Goal: Information Seeking & Learning: Learn about a topic

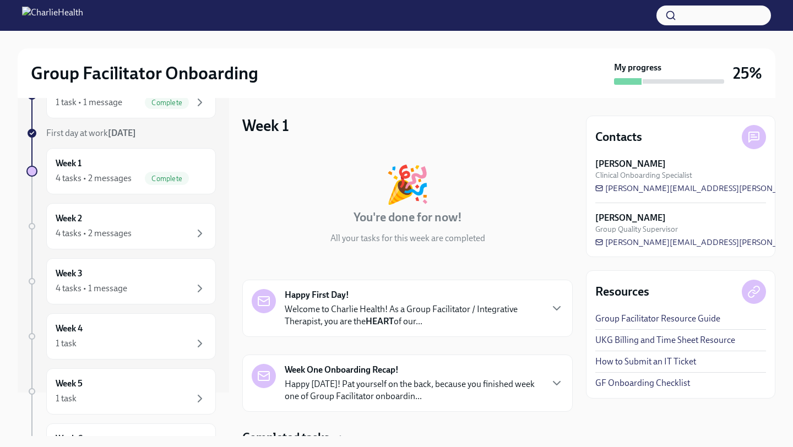
scroll to position [46, 0]
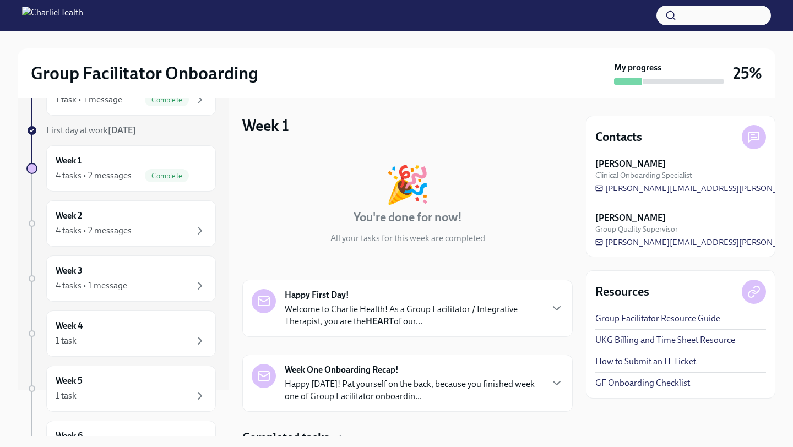
click at [117, 242] on div "Week 2 4 tasks • 2 messages" at bounding box center [131, 223] width 170 height 46
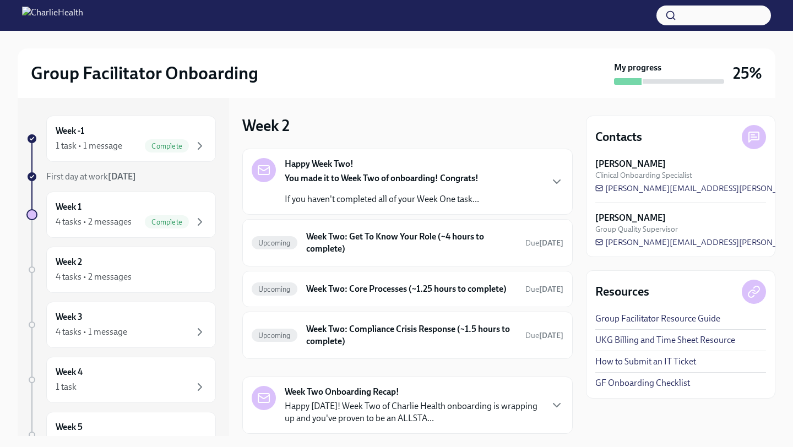
click at [319, 168] on strong "Happy Week Two!" at bounding box center [319, 164] width 69 height 12
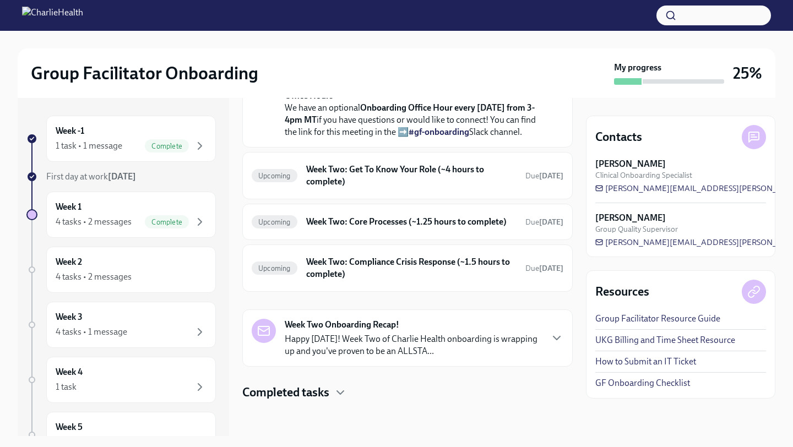
scroll to position [322, 0]
click at [391, 188] on h6 "Week Two: Get To Know Your Role (~4 hours to complete)" at bounding box center [411, 176] width 210 height 24
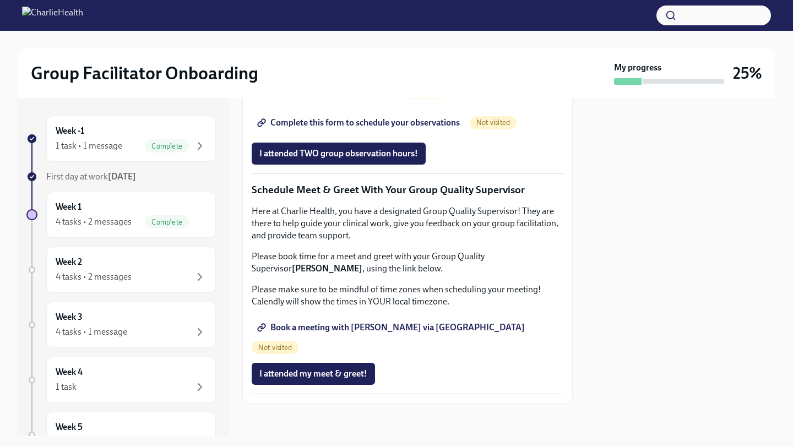
scroll to position [894, 0]
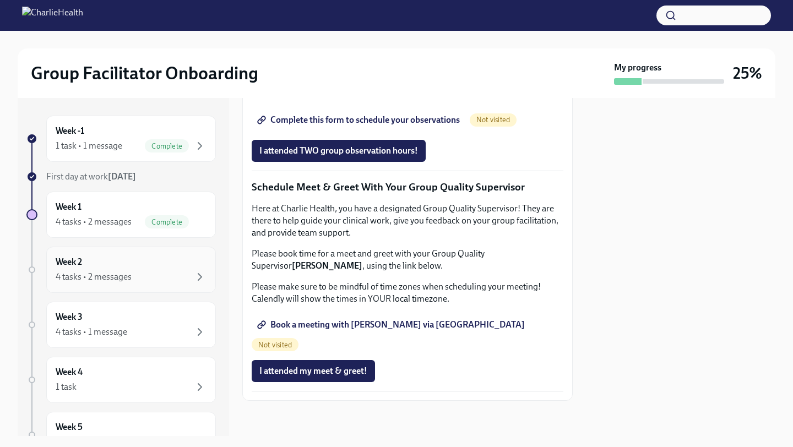
click at [133, 271] on div "4 tasks • 2 messages" at bounding box center [131, 276] width 151 height 13
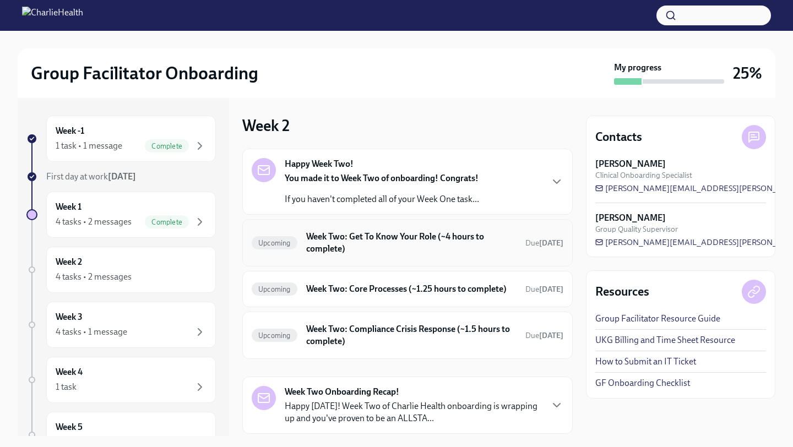
click at [374, 251] on h6 "Week Two: Get To Know Your Role (~4 hours to complete)" at bounding box center [411, 243] width 210 height 24
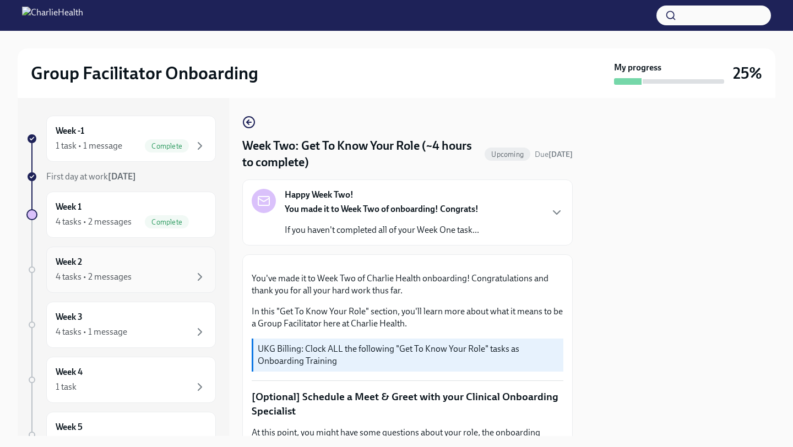
click at [157, 259] on div "Week 2 4 tasks • 2 messages" at bounding box center [131, 270] width 151 height 28
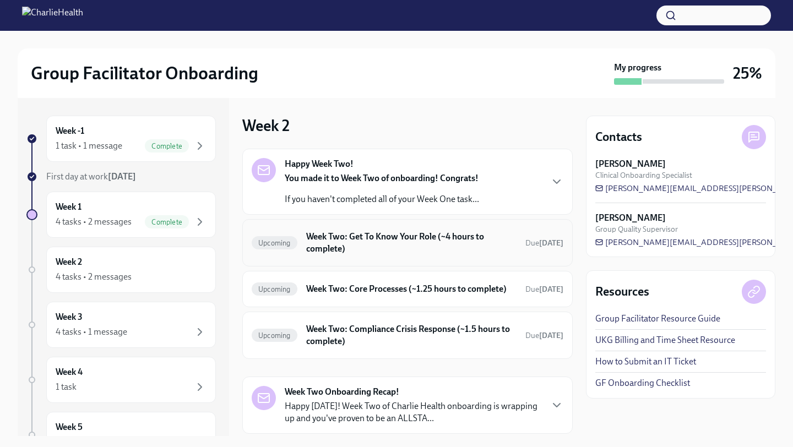
click at [371, 248] on h6 "Week Two: Get To Know Your Role (~4 hours to complete)" at bounding box center [411, 243] width 210 height 24
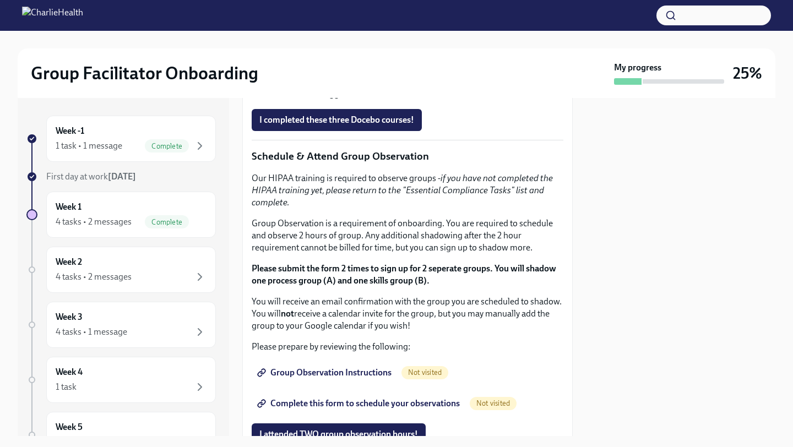
scroll to position [552, 0]
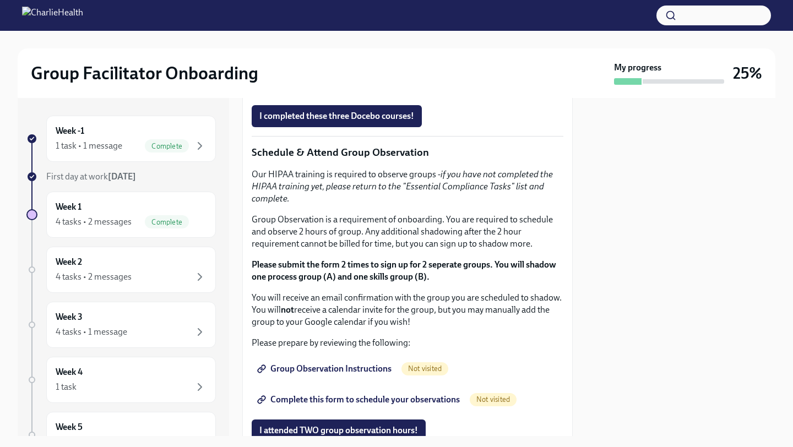
click at [357, 74] on strong "Click here to access your Docebo!" at bounding box center [326, 69] width 126 height 10
click at [335, 74] on strong "Click here to access your Docebo!" at bounding box center [326, 69] width 126 height 10
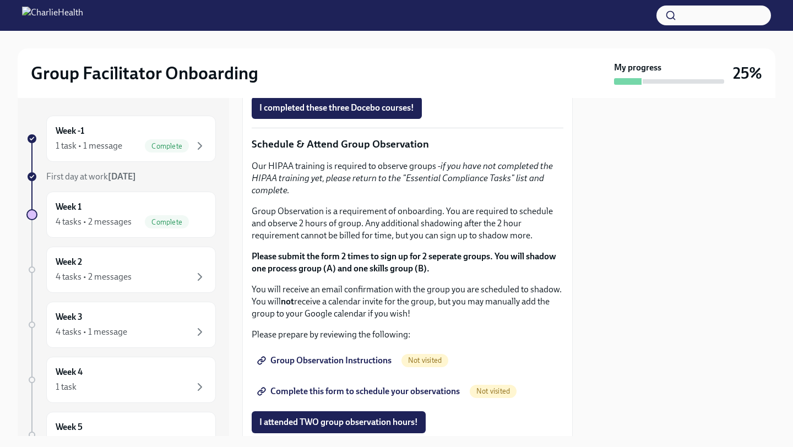
scroll to position [562, 0]
